Goal: Check status: Check status

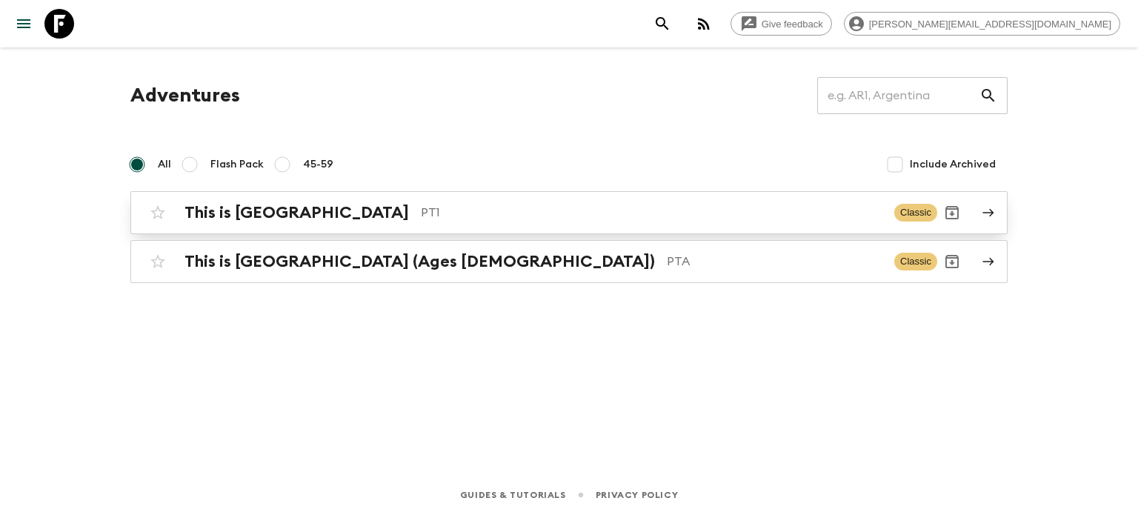
click at [449, 204] on p "PT1" at bounding box center [652, 213] width 462 height 18
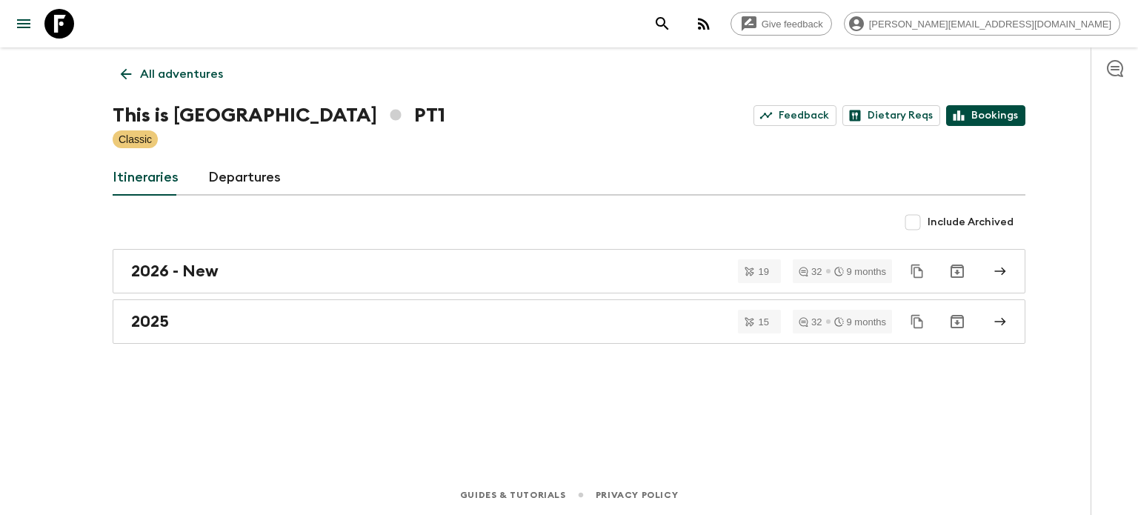
click at [959, 114] on icon at bounding box center [958, 115] width 13 height 13
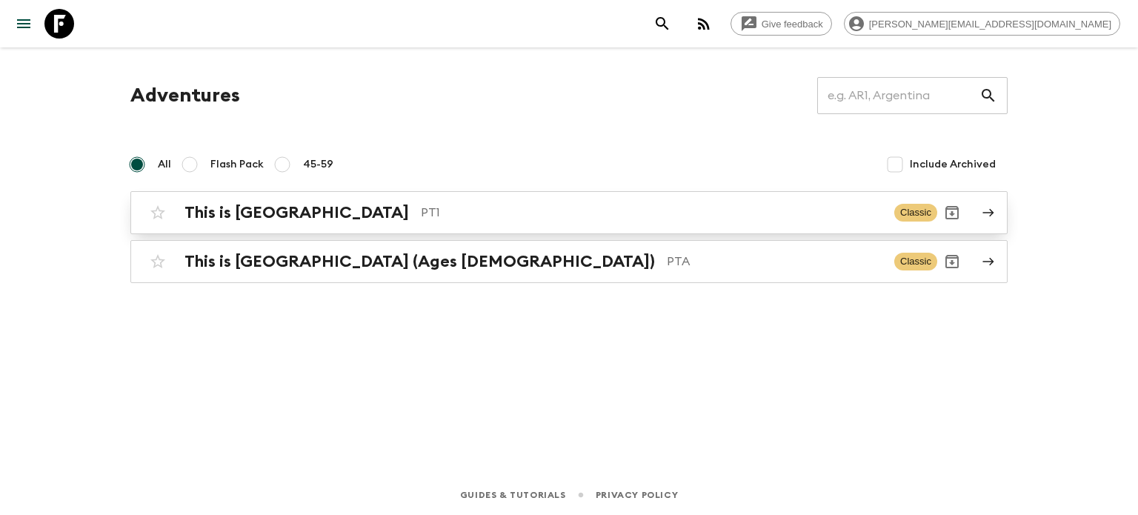
click at [421, 213] on p "PT1" at bounding box center [652, 213] width 462 height 18
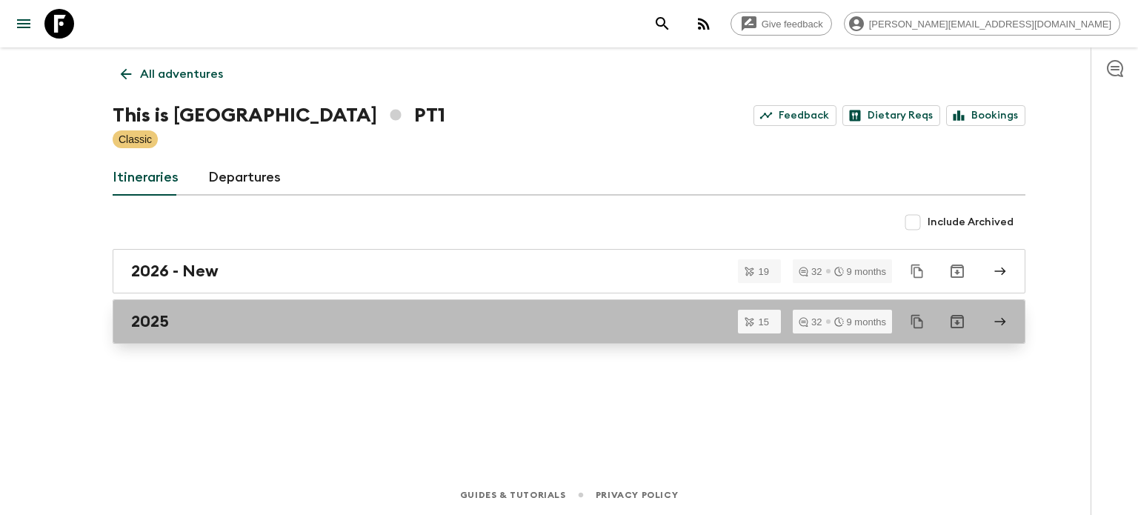
click at [338, 315] on div "2025" at bounding box center [555, 321] width 848 height 19
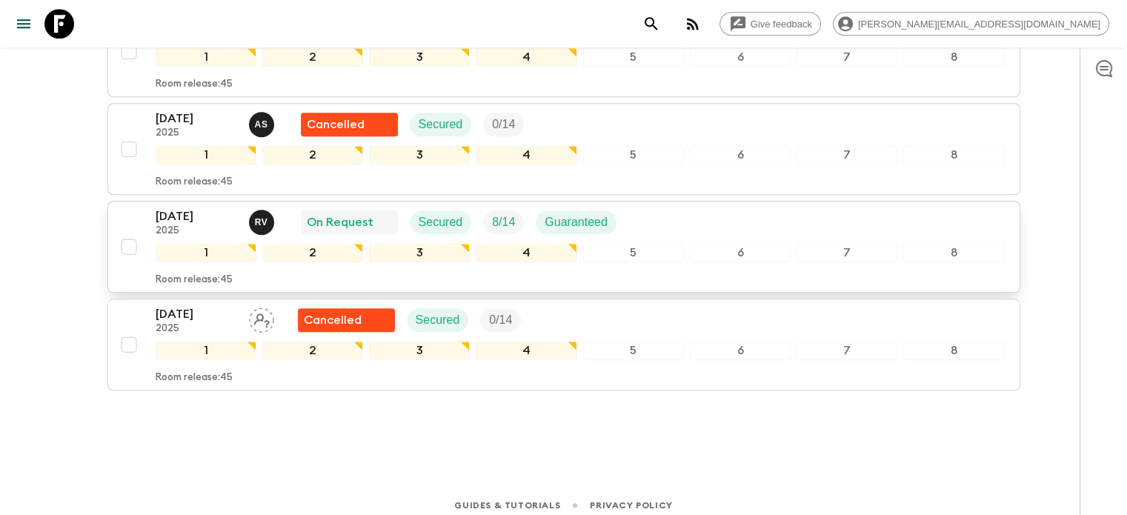
scroll to position [1360, 0]
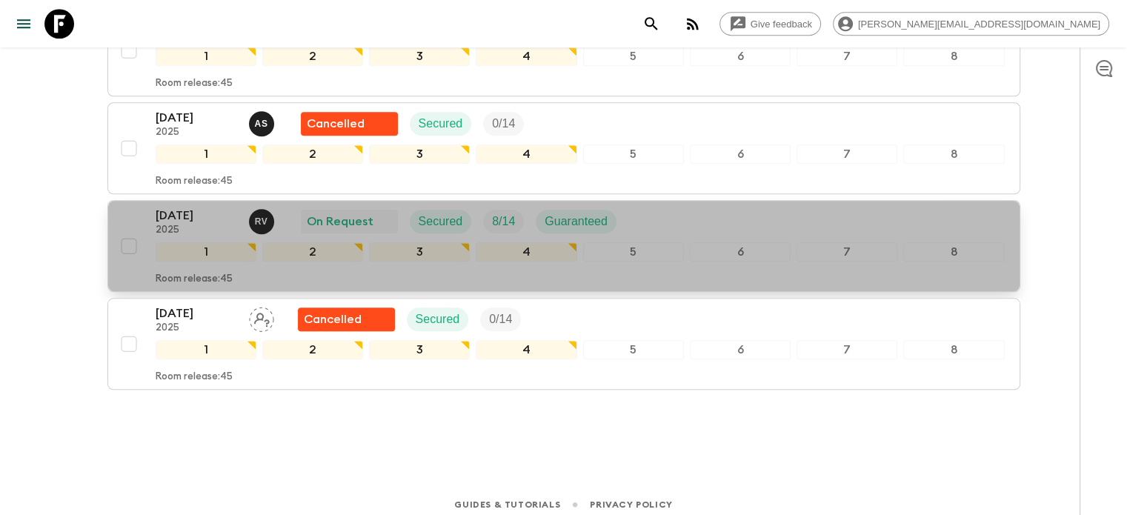
click at [668, 228] on div "[DATE] 2025 R V On Request Secured 8 / 14 Guaranteed 1 2 3 4 5 6 7 8 Room relea…" at bounding box center [580, 246] width 849 height 79
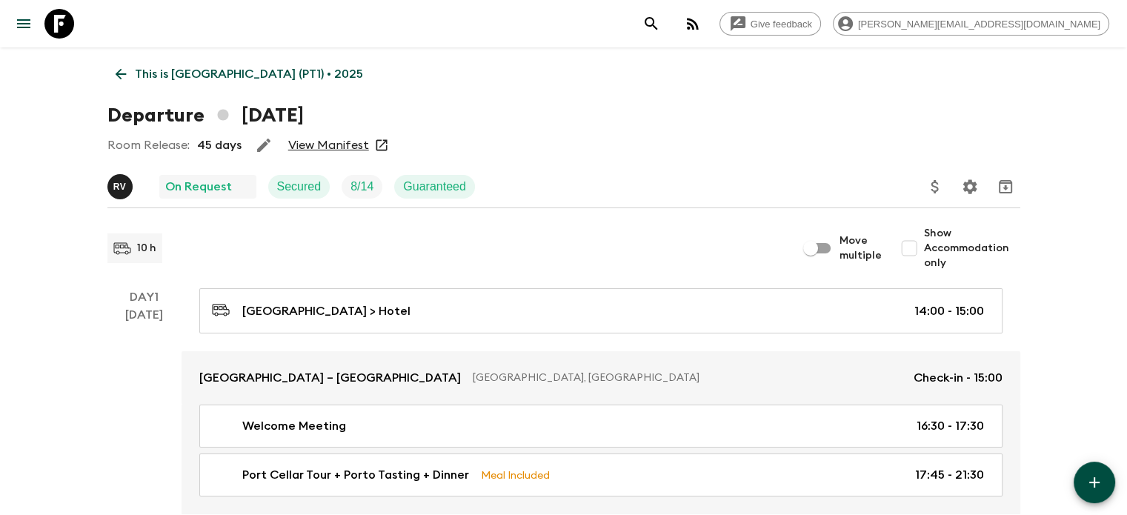
click at [331, 146] on link "View Manifest" at bounding box center [328, 145] width 81 height 15
click at [359, 143] on link "View Manifest" at bounding box center [328, 145] width 81 height 15
